Goal: Task Accomplishment & Management: Manage account settings

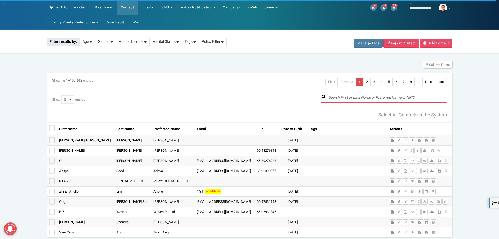
click at [354, 96] on input "text" at bounding box center [384, 98] width 127 height 10
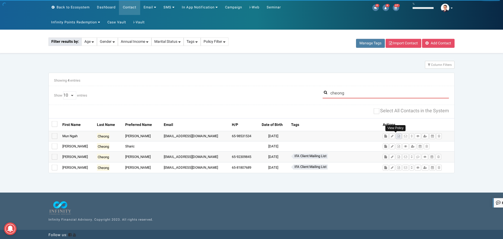
type input "cheong"
click at [397, 137] on button at bounding box center [399, 136] width 6 height 6
click at [354, 94] on input "cheong" at bounding box center [386, 94] width 127 height 10
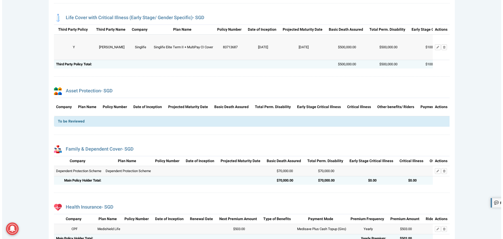
scroll to position [262, 0]
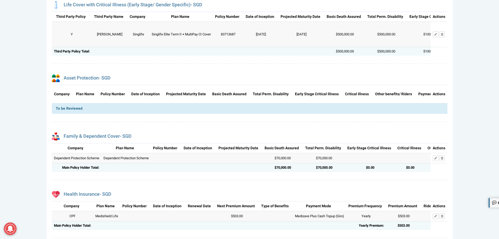
click at [222, 34] on div "Policy Number 83713687" at bounding box center [228, 33] width 31 height 25
click at [436, 41] on div "Actions Modify Remove" at bounding box center [439, 33] width 17 height 25
click at [436, 37] on link "Modify" at bounding box center [436, 34] width 6 height 6
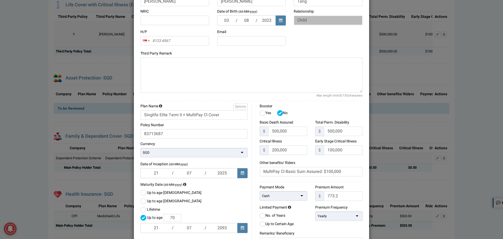
scroll to position [105, 0]
click at [182, 113] on input "Singlife Elite Term II + MultiPay CI Cover" at bounding box center [194, 114] width 107 height 10
click at [266, 168] on input "MultiPay CI Basic Sum Assured: $100,000" at bounding box center [311, 171] width 103 height 10
click at [286, 130] on input "500,000" at bounding box center [287, 131] width 39 height 10
click at [294, 149] on input "200,000" at bounding box center [287, 149] width 39 height 10
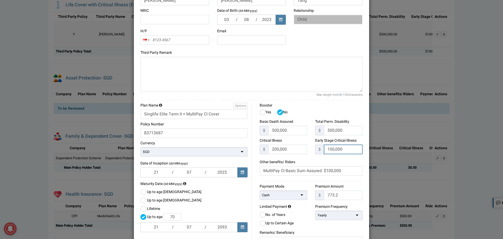
click at [347, 151] on input "100,000" at bounding box center [343, 149] width 39 height 10
